Goal: Task Accomplishment & Management: Use online tool/utility

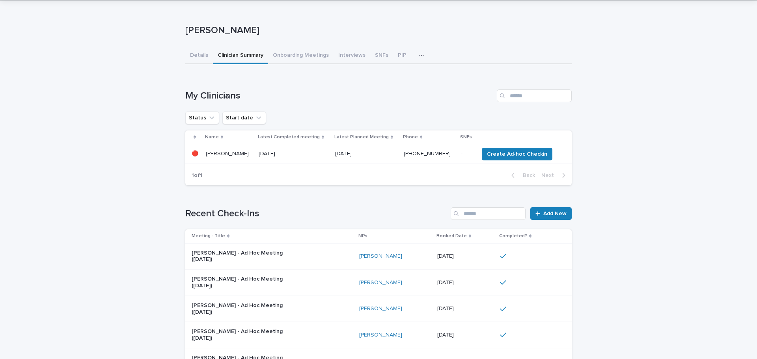
scroll to position [26, 0]
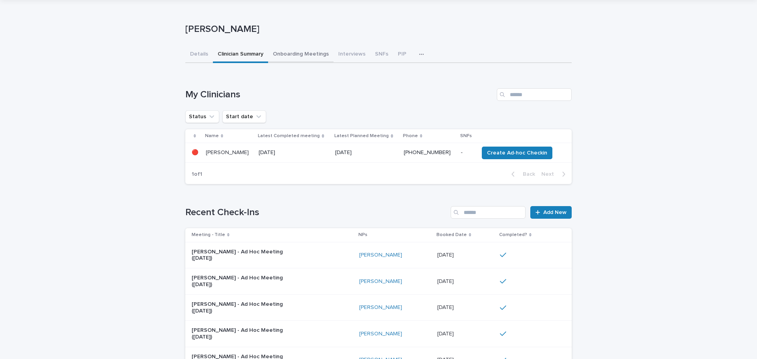
click at [297, 54] on div "Tabatha Cronander Tabatha Cronander Sorry, there was an error saving your recor…" at bounding box center [378, 265] width 386 height 533
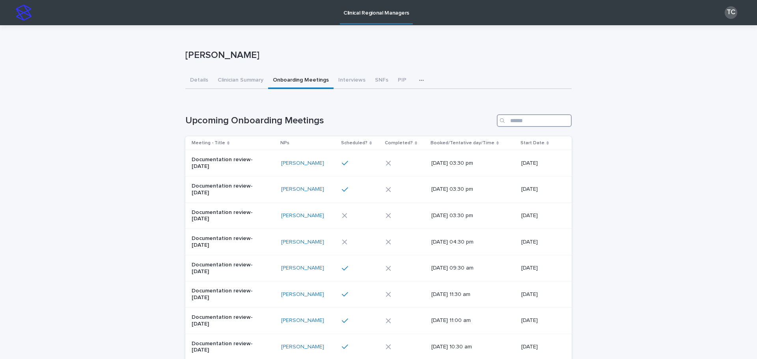
click at [526, 117] on input "Search" at bounding box center [534, 120] width 75 height 13
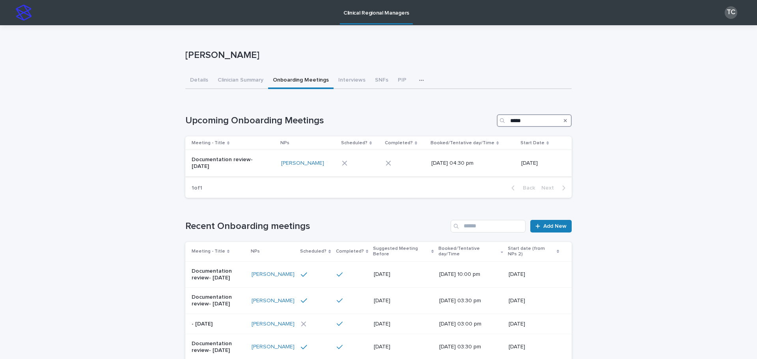
type input "*****"
click at [360, 165] on div at bounding box center [360, 163] width 37 height 12
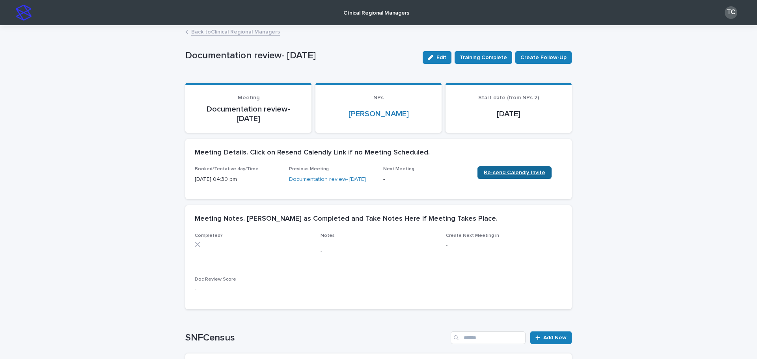
click at [514, 172] on span "Re-send Calendly Invite" at bounding box center [514, 173] width 61 height 6
click at [263, 31] on link "Back to Clinical Regional Managers" at bounding box center [235, 31] width 89 height 9
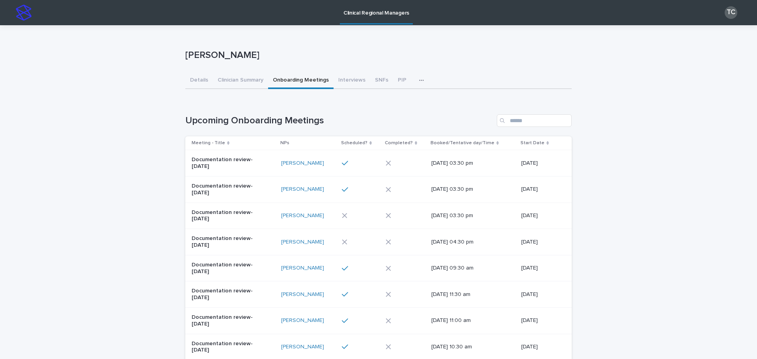
click at [419, 80] on icon "button" at bounding box center [421, 81] width 5 height 6
click at [404, 103] on span "Documentation and Billing Review (Manager)" at bounding box center [361, 101] width 113 height 6
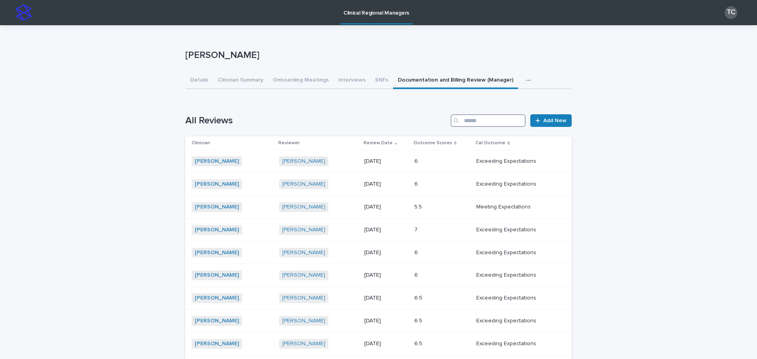
click at [492, 119] on input "Search" at bounding box center [488, 120] width 75 height 13
type input "****"
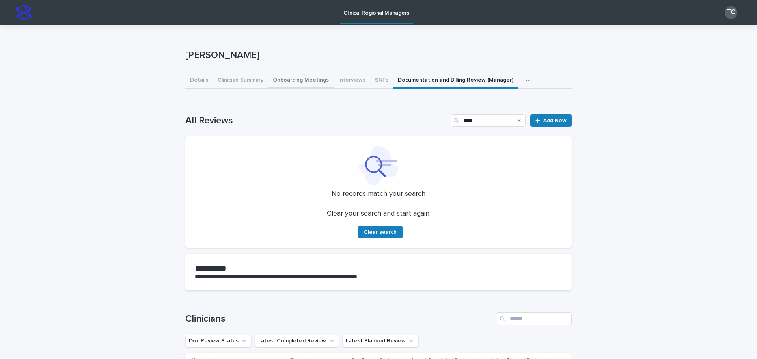
click at [305, 80] on button "Onboarding Meetings" at bounding box center [300, 81] width 65 height 17
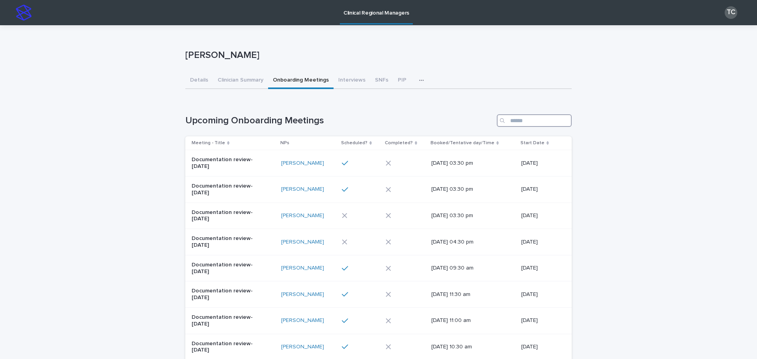
click at [511, 119] on input "Search" at bounding box center [534, 120] width 75 height 13
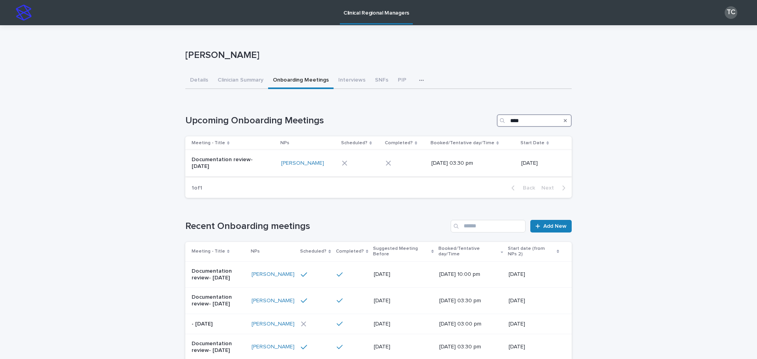
type input "****"
click at [372, 162] on div at bounding box center [360, 163] width 37 height 12
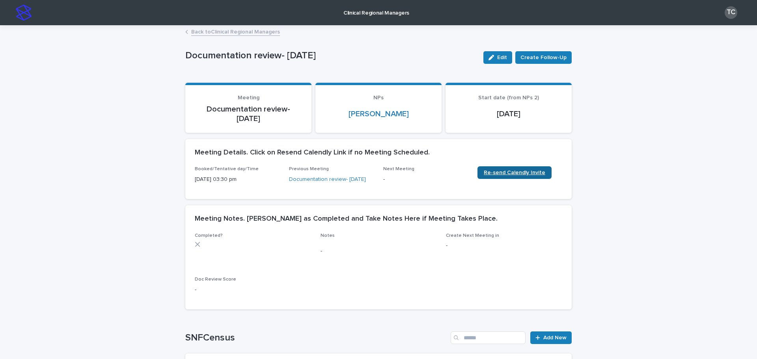
click at [508, 167] on link "Re-send Calendly Invite" at bounding box center [514, 172] width 74 height 13
click at [229, 32] on link "Back to Clinical Regional Managers" at bounding box center [235, 31] width 89 height 9
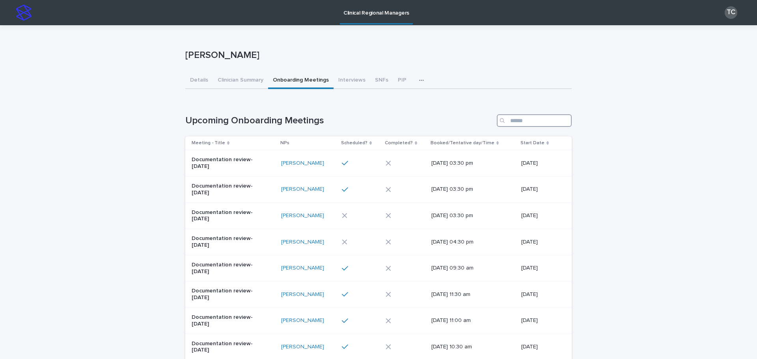
click at [534, 119] on input "Search" at bounding box center [534, 120] width 75 height 13
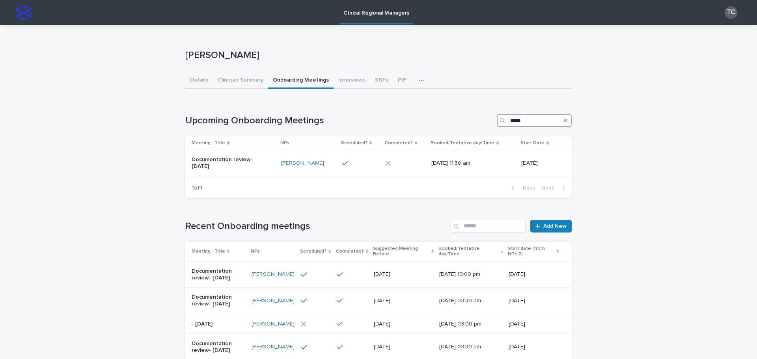
type input "*****"
click at [365, 165] on div at bounding box center [358, 163] width 33 height 7
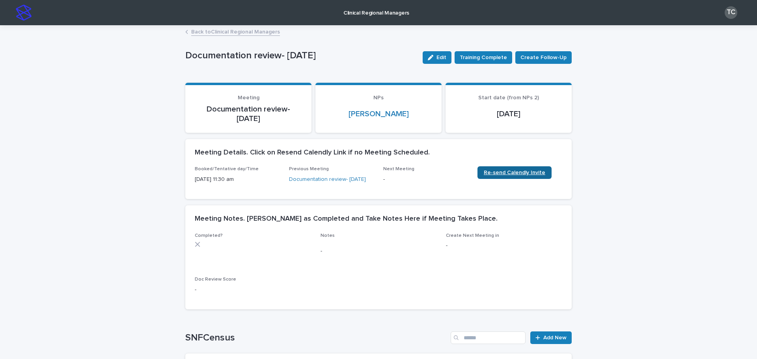
click at [513, 168] on link "Re-send Calendly Invite" at bounding box center [514, 172] width 74 height 13
click at [206, 33] on link "Back to Clinical Regional Managers" at bounding box center [235, 31] width 89 height 9
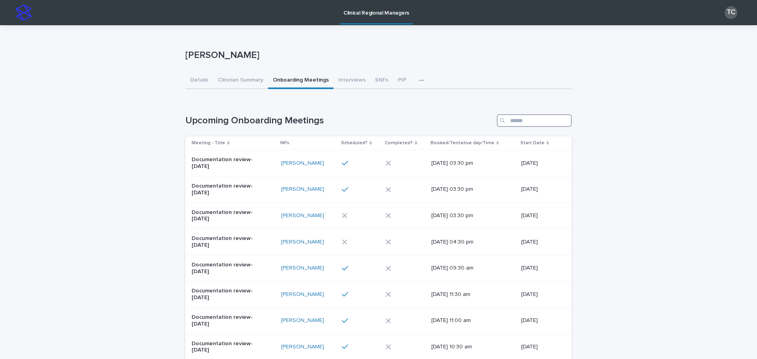
click at [513, 123] on input "Search" at bounding box center [534, 120] width 75 height 13
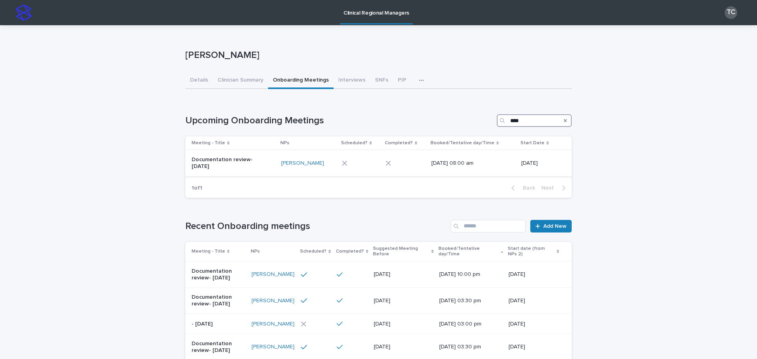
type input "****"
click at [358, 168] on div at bounding box center [360, 163] width 37 height 12
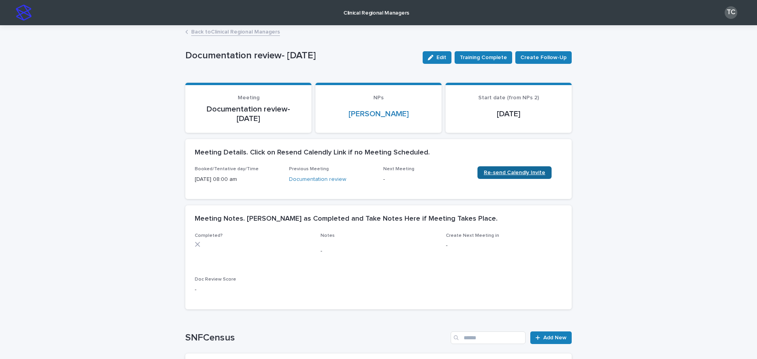
click at [501, 173] on span "Re-send Calendly Invite" at bounding box center [514, 173] width 61 height 6
click at [261, 30] on link "Back to Clinical Regional Managers" at bounding box center [235, 31] width 89 height 9
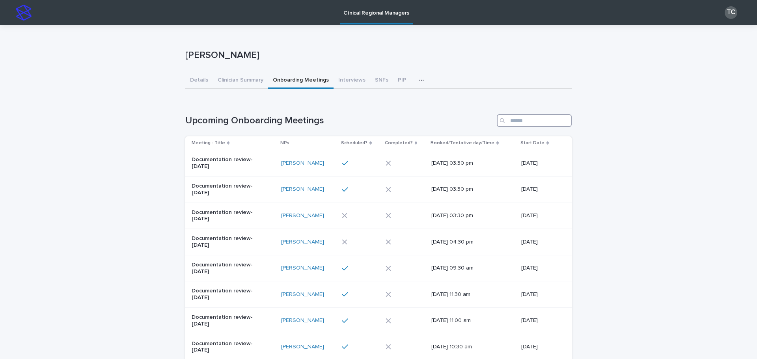
click at [527, 123] on input "Search" at bounding box center [534, 120] width 75 height 13
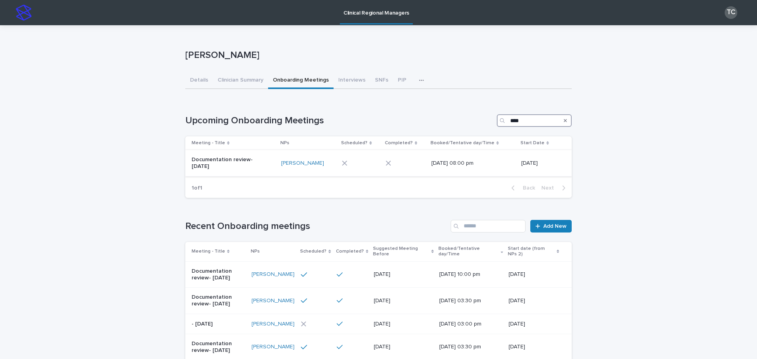
type input "****"
click at [349, 166] on div at bounding box center [358, 163] width 33 height 6
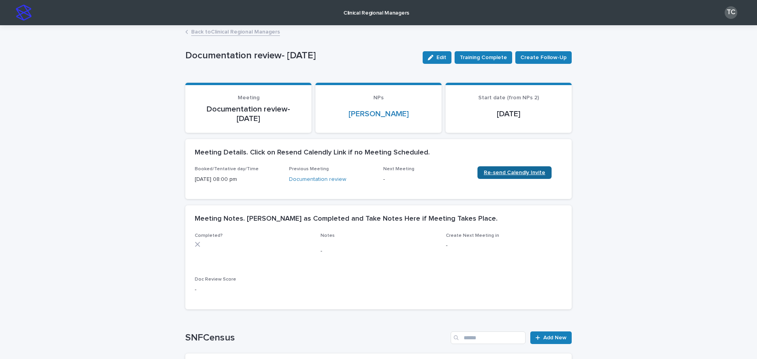
click at [491, 170] on span "Re-send Calendly Invite" at bounding box center [514, 173] width 61 height 6
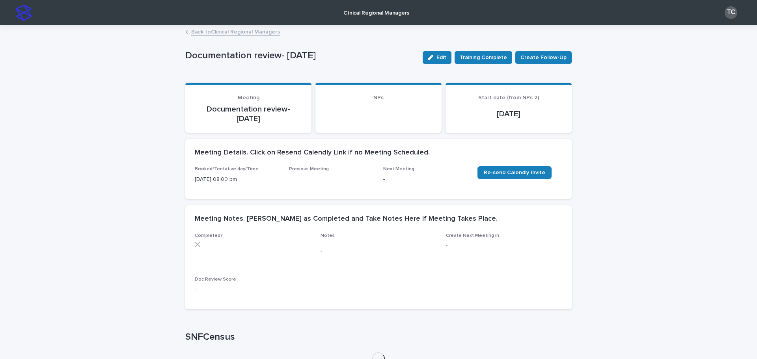
click at [259, 33] on link "Back to Clinical Regional Managers" at bounding box center [235, 31] width 89 height 9
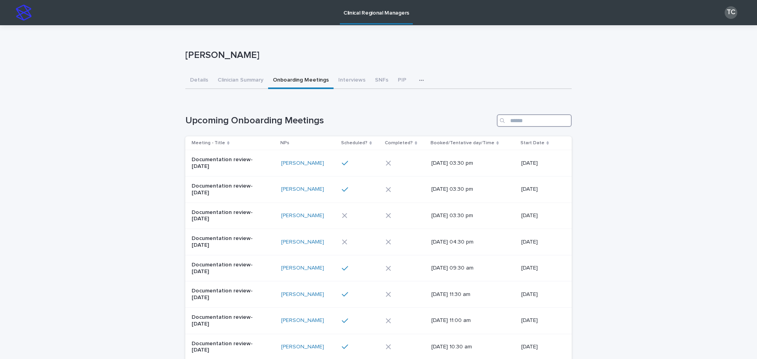
click at [513, 119] on input "Search" at bounding box center [534, 120] width 75 height 13
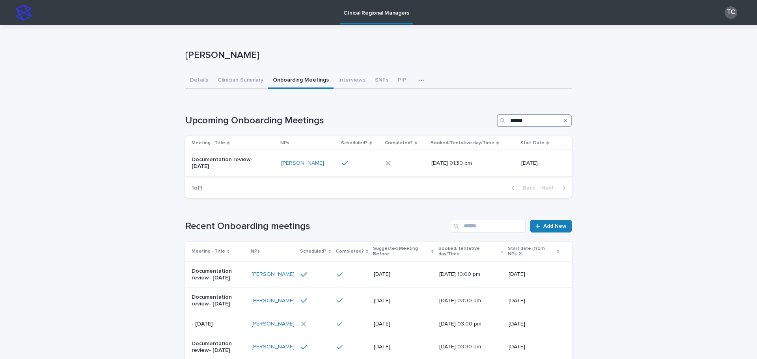
type input "******"
click at [358, 162] on div at bounding box center [358, 163] width 33 height 7
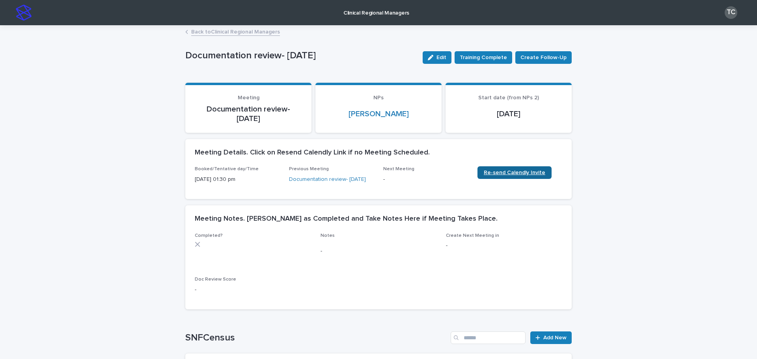
click at [504, 171] on span "Re-send Calendly Invite" at bounding box center [514, 173] width 61 height 6
click at [246, 34] on link "Back to Clinical Regional Managers" at bounding box center [235, 31] width 89 height 9
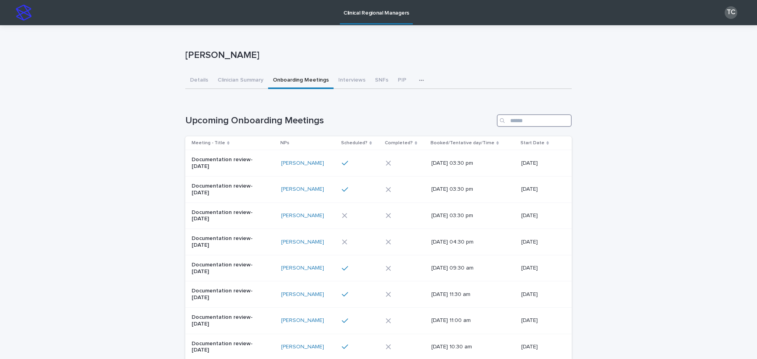
click at [525, 120] on input "Search" at bounding box center [534, 120] width 75 height 13
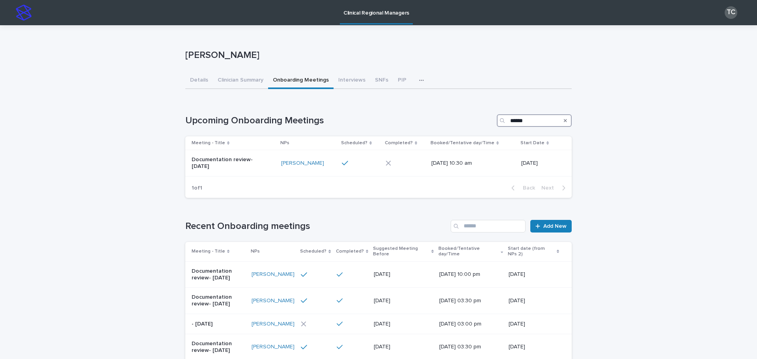
type input "******"
click at [357, 167] on div at bounding box center [360, 162] width 37 height 13
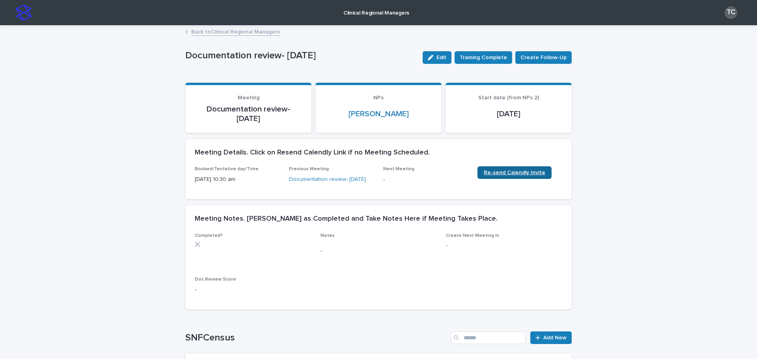
click at [506, 169] on link "Re-send Calendly Invite" at bounding box center [514, 172] width 74 height 13
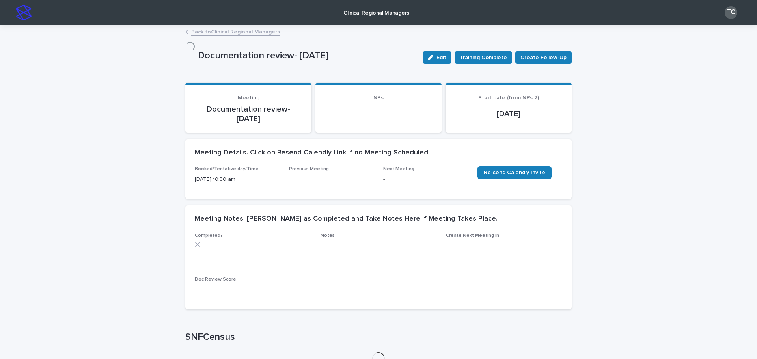
click at [230, 34] on link "Back to Clinical Regional Managers" at bounding box center [235, 31] width 89 height 9
